Goal: Communication & Community: Answer question/provide support

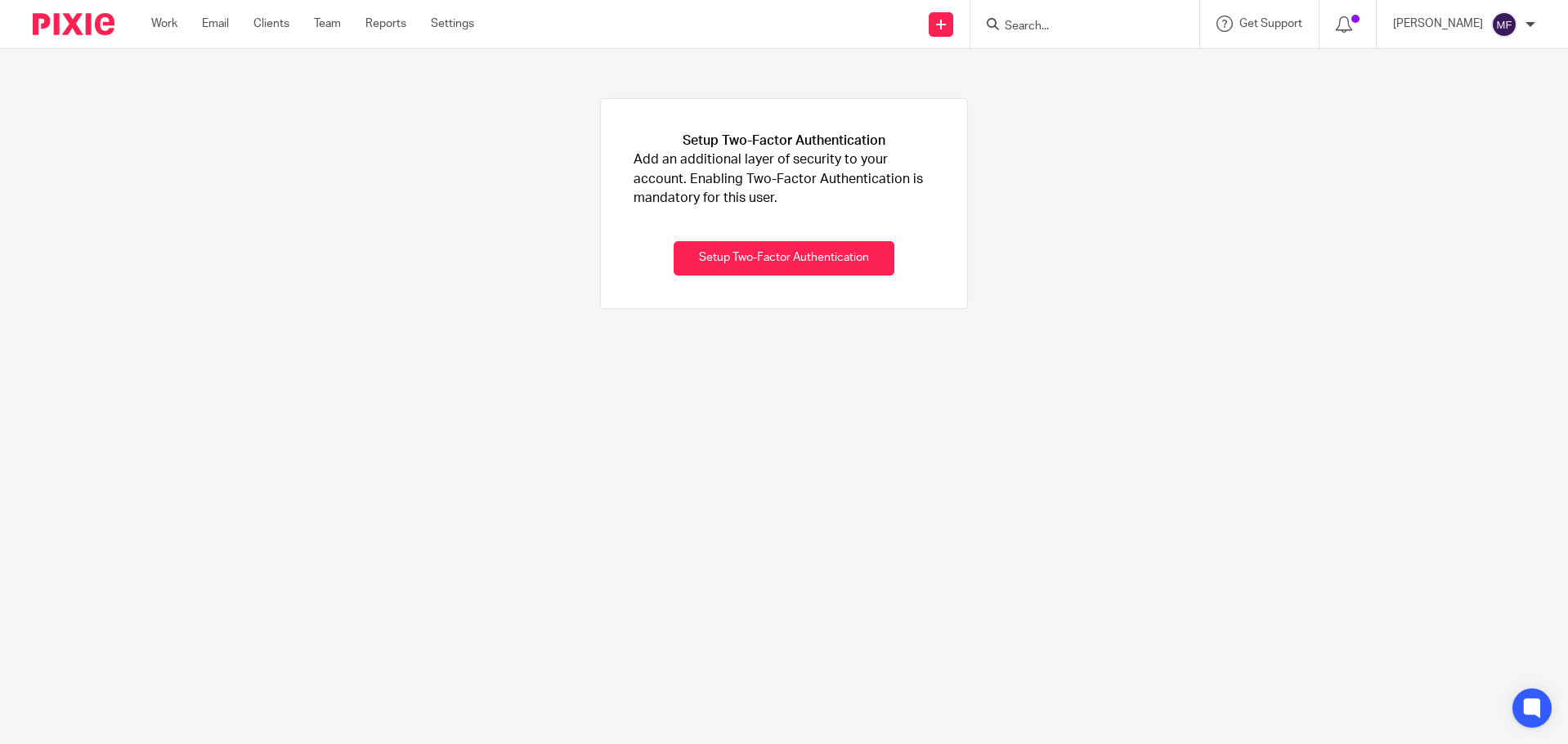
click at [1065, 26] on input "Search" at bounding box center [1076, 27] width 147 height 15
click at [1033, 23] on input "Search" at bounding box center [1076, 27] width 147 height 15
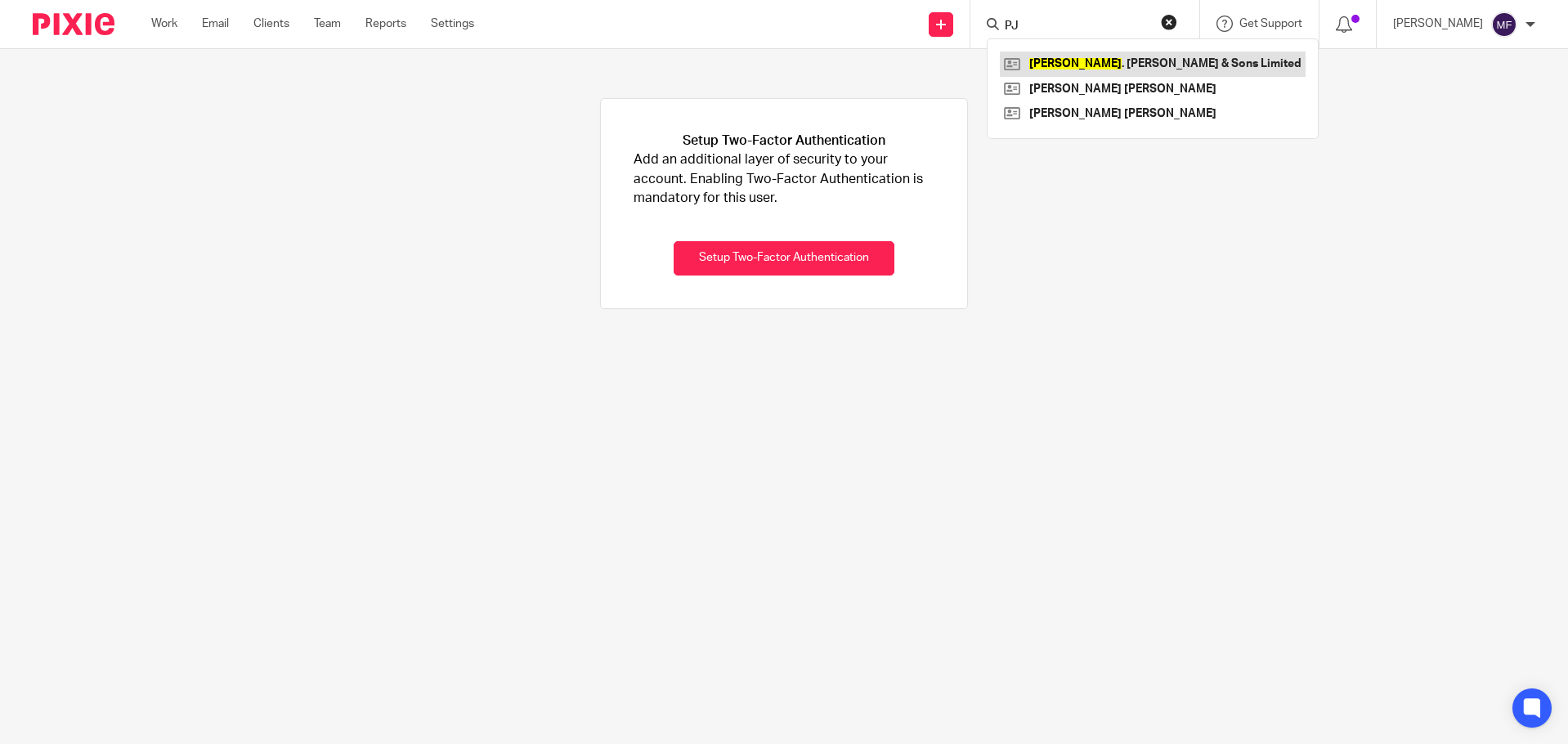
type input "PJ"
click at [1080, 60] on link at bounding box center [1153, 63] width 306 height 25
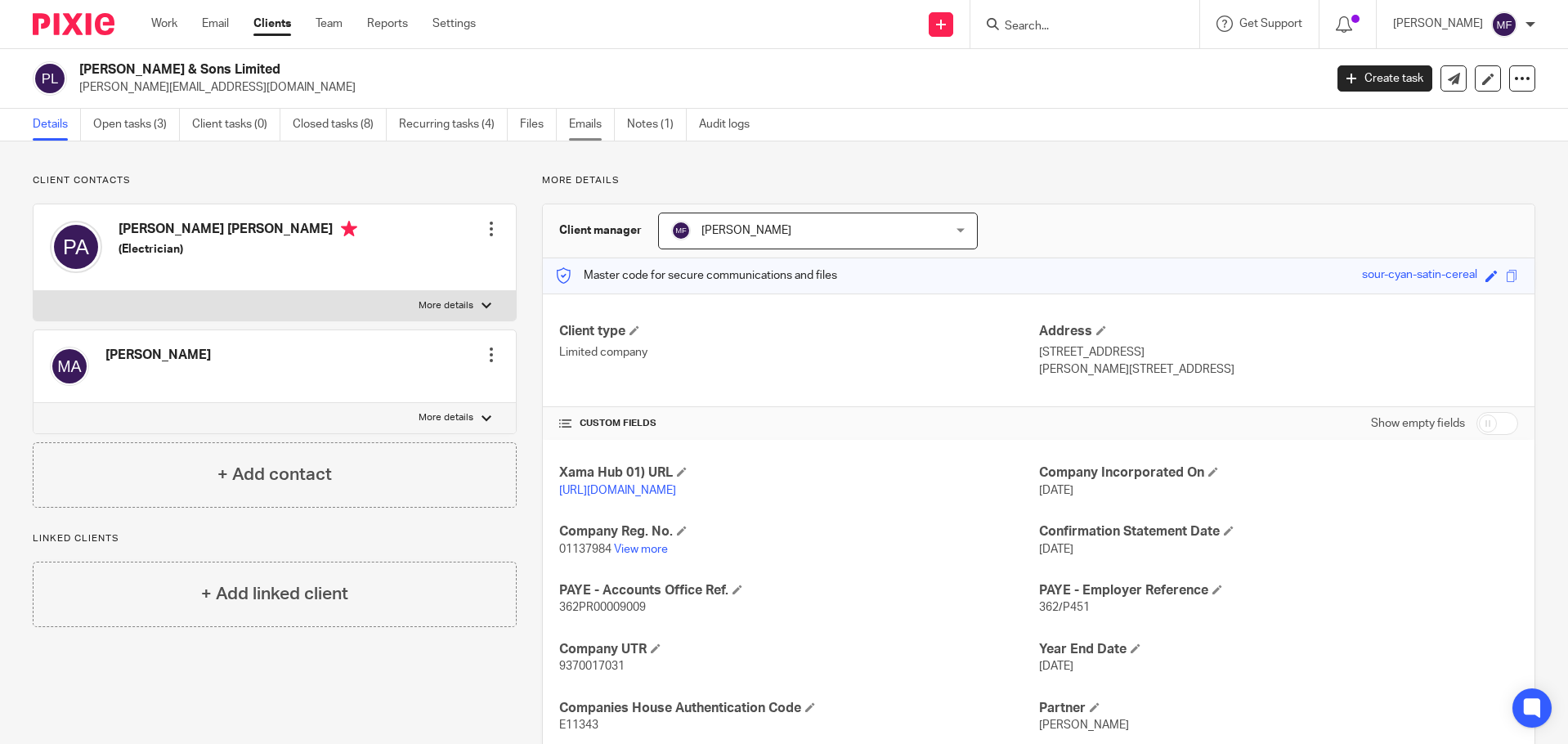
click at [582, 129] on link "Emails" at bounding box center [592, 124] width 46 height 32
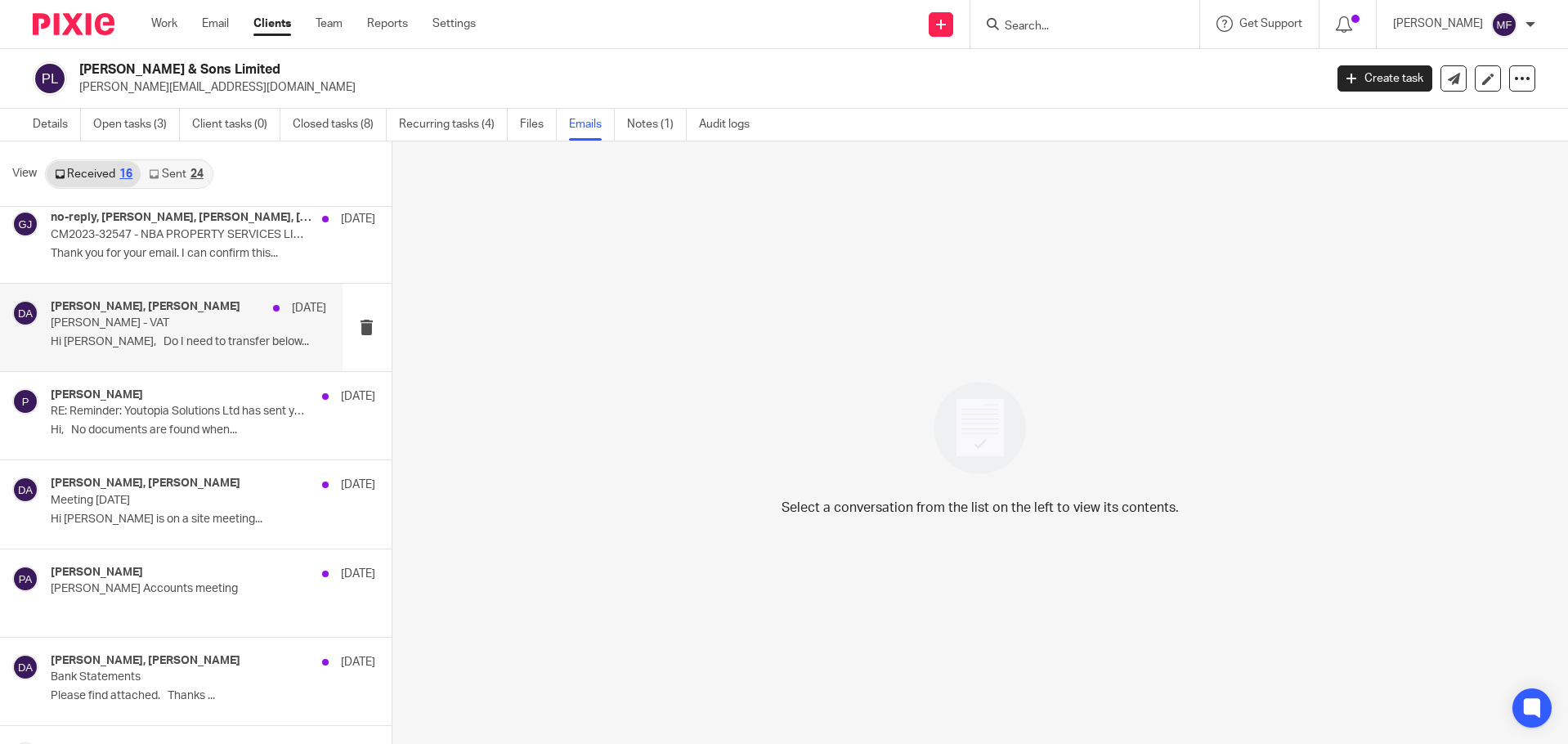
scroll to position [572, 0]
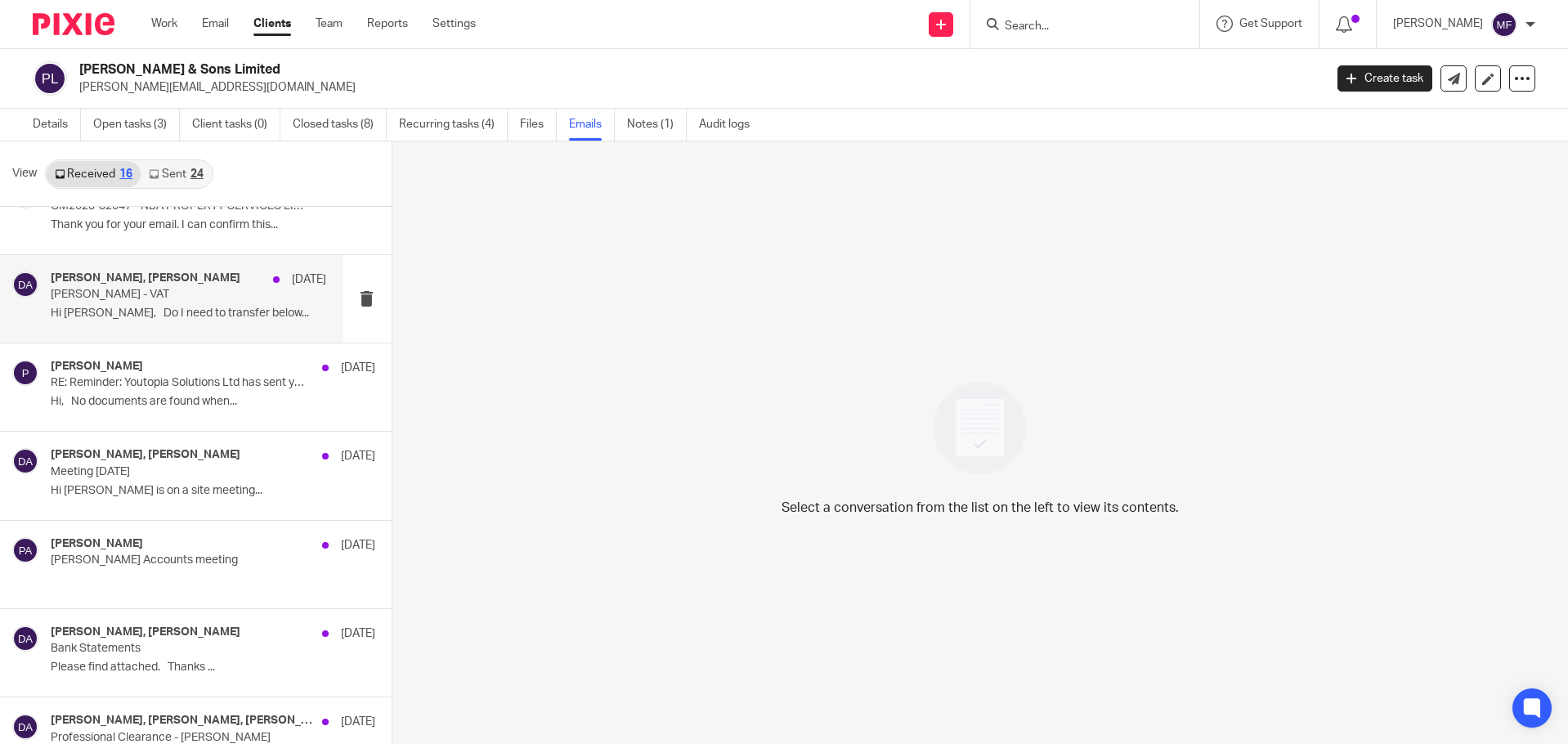
click at [153, 302] on div "[PERSON_NAME], [PERSON_NAME], [PERSON_NAME] [DATE] [PERSON_NAME] - VAT Hi [PERS…" at bounding box center [188, 299] width 276 height 55
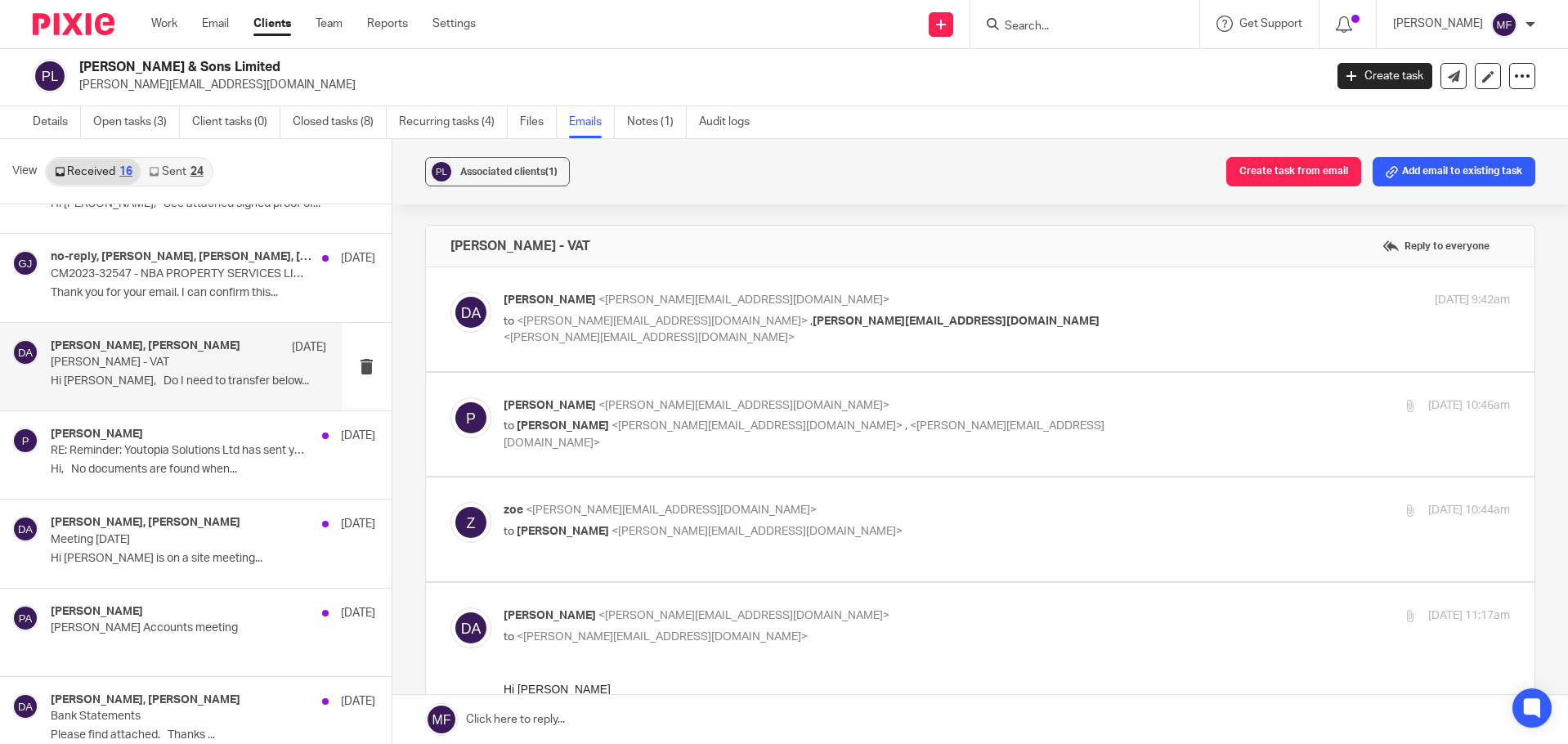
scroll to position [455, 0]
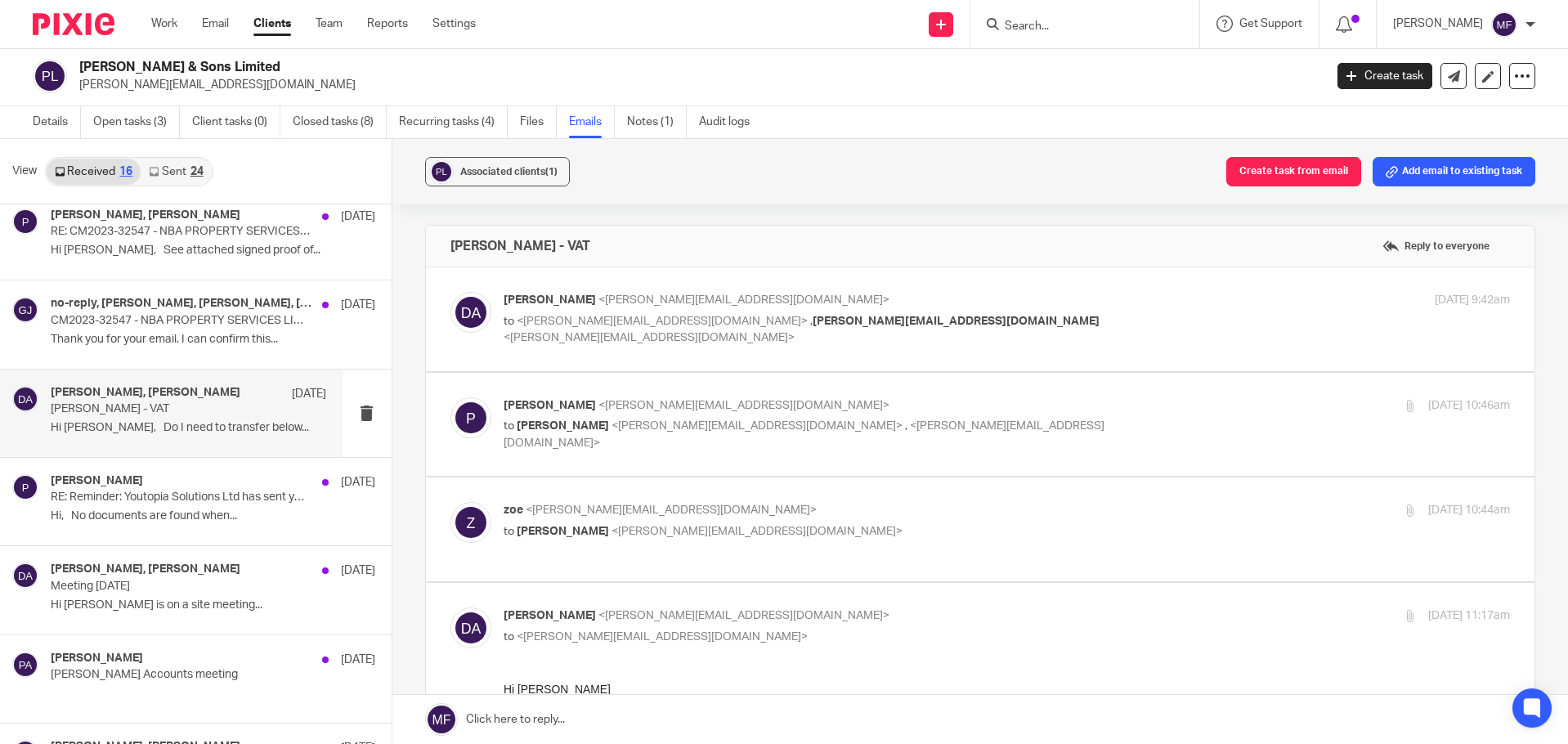
click at [572, 322] on span "<zoe@pjayles.co.uk>" at bounding box center [662, 321] width 291 height 11
checkbox input "true"
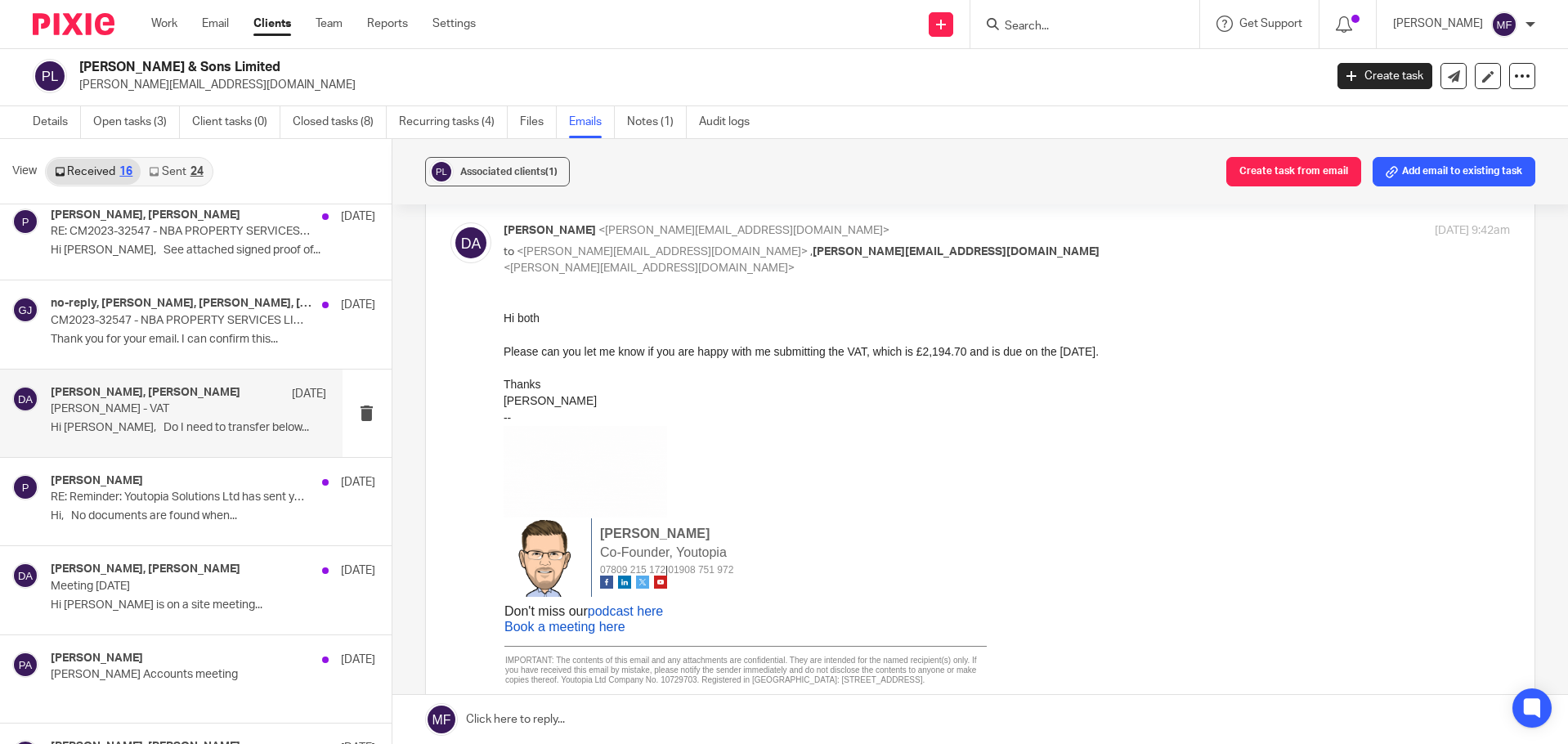
scroll to position [0, 0]
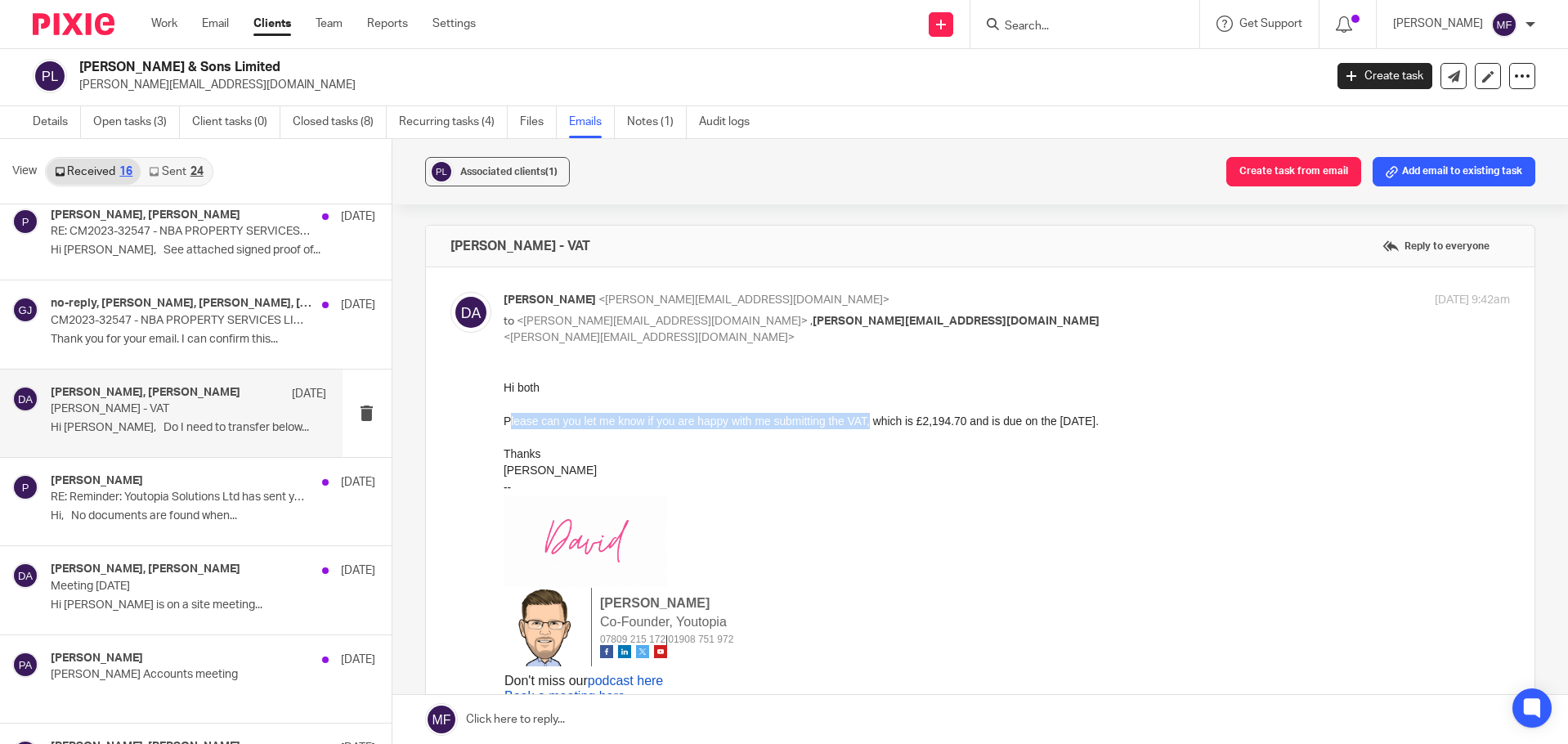
drag, startPoint x: 510, startPoint y: 425, endPoint x: 921, endPoint y: 418, distance: 411.1
click at [921, 418] on div "Please can you let me know if you are happy with me submitting the VAT, which i…" at bounding box center [1006, 420] width 1007 height 17
click at [496, 406] on div "Forward" at bounding box center [980, 604] width 1060 height 449
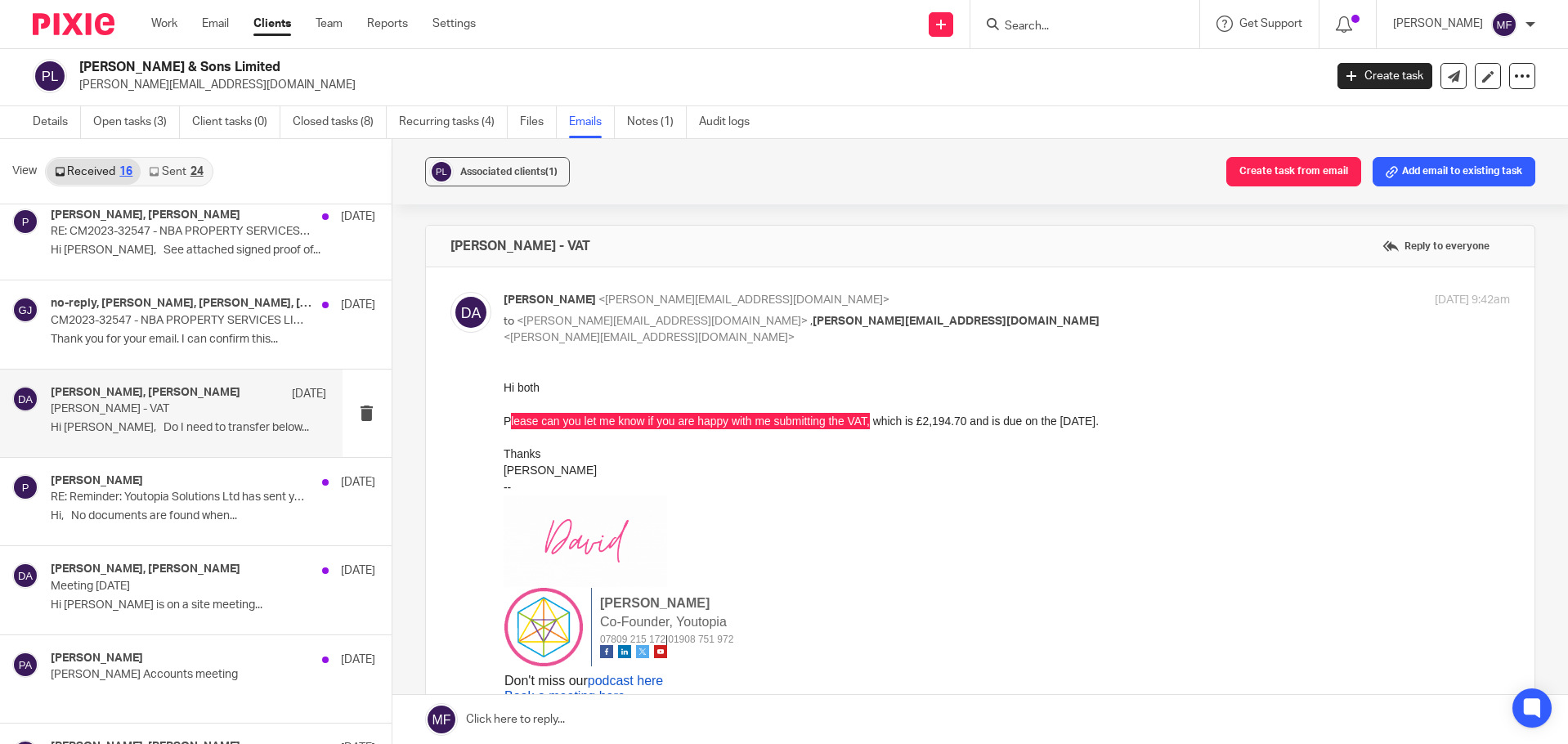
click at [497, 406] on div "Forward" at bounding box center [980, 604] width 1060 height 449
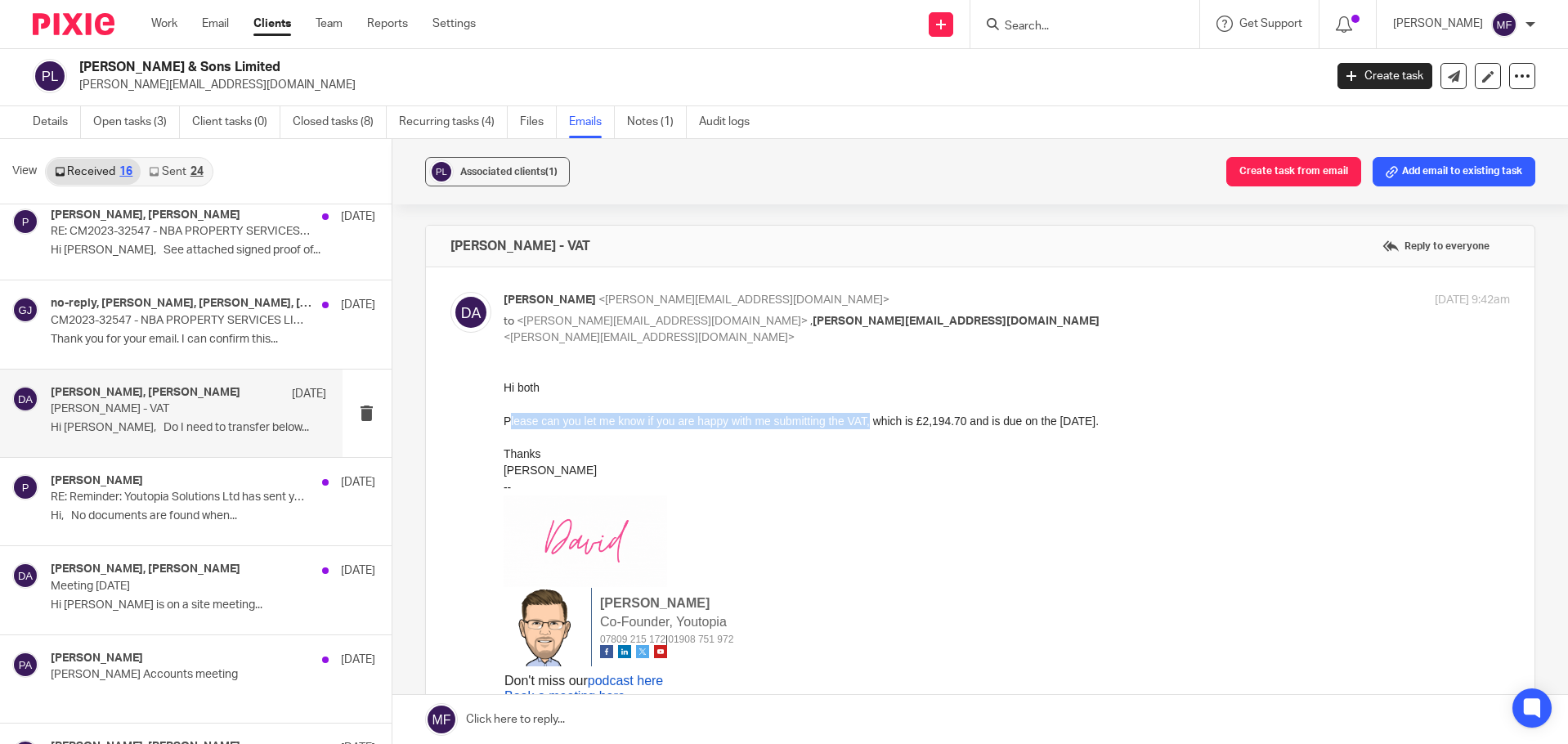
click at [514, 423] on div "Please can you let me know if you are happy with me submitting the VAT, which i…" at bounding box center [1006, 420] width 1007 height 17
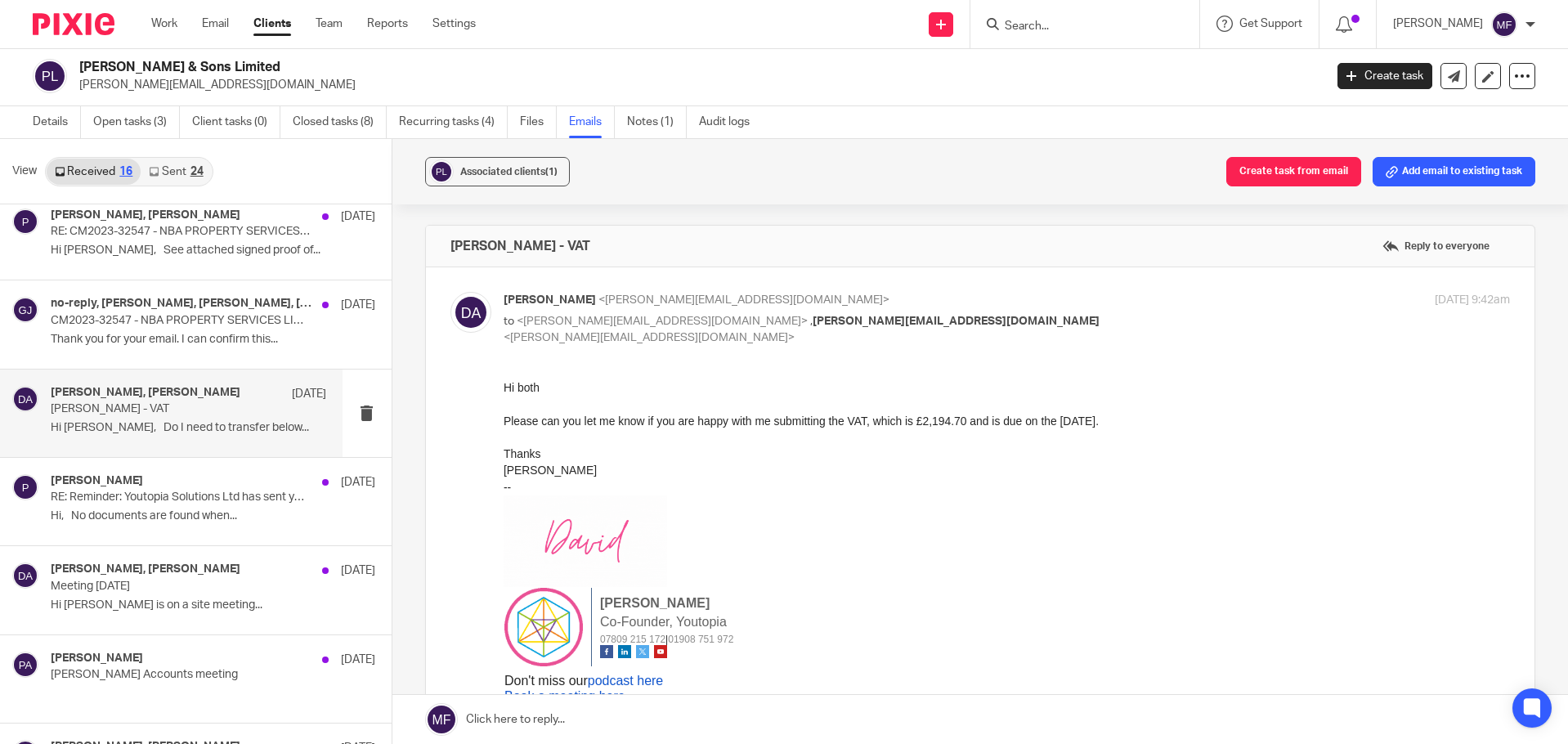
click at [516, 396] on div at bounding box center [1006, 403] width 1007 height 17
drag, startPoint x: 1003, startPoint y: 786, endPoint x: 811, endPoint y: 418, distance: 415.1
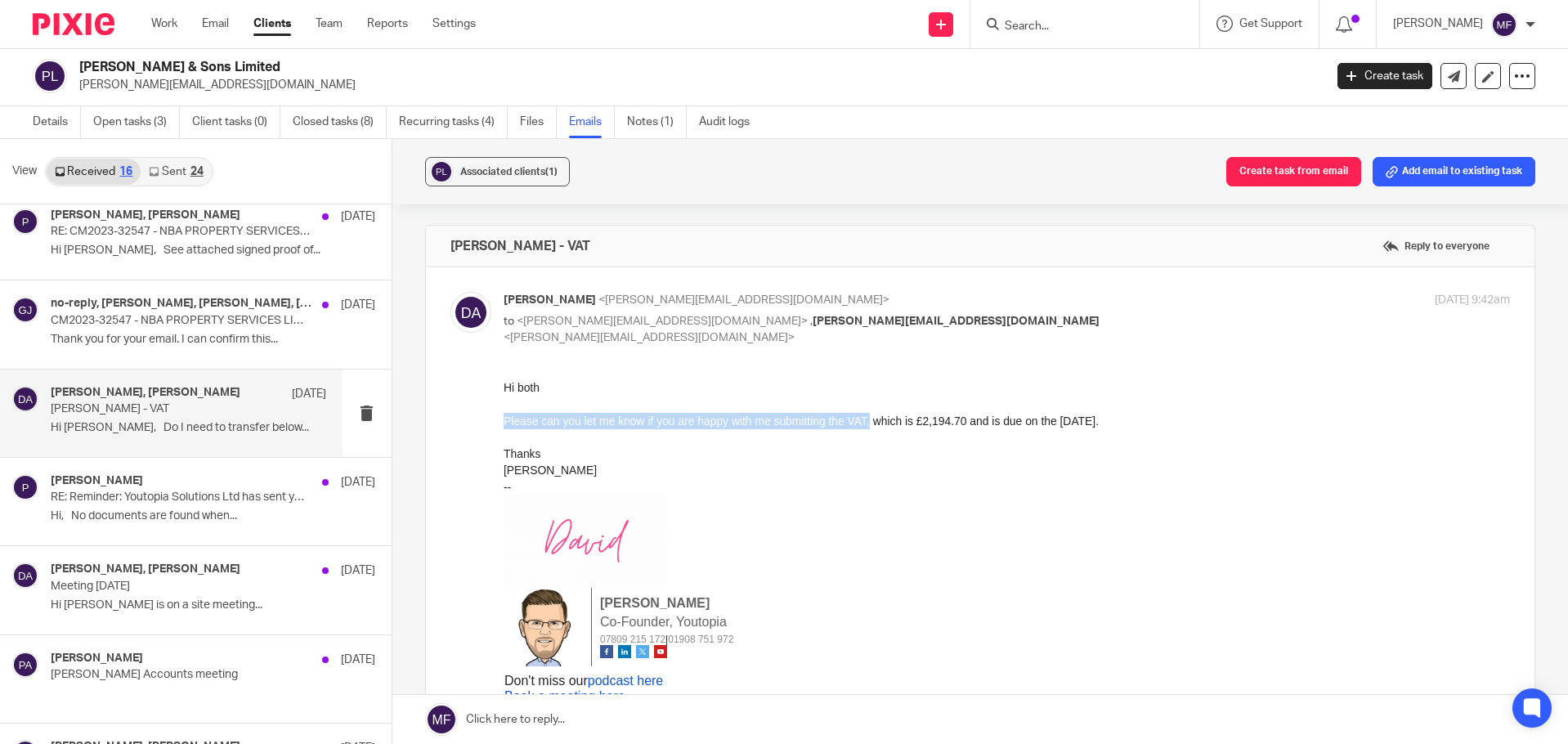
drag, startPoint x: 504, startPoint y: 418, endPoint x: 921, endPoint y: 418, distance: 417.0
click at [921, 418] on div "Please can you let me know if you are happy with me submitting the VAT, which i…" at bounding box center [1006, 420] width 1007 height 17
copy div "Please can you let me know if you are happy with me submitting the VAT,"
